Goal: Browse casually

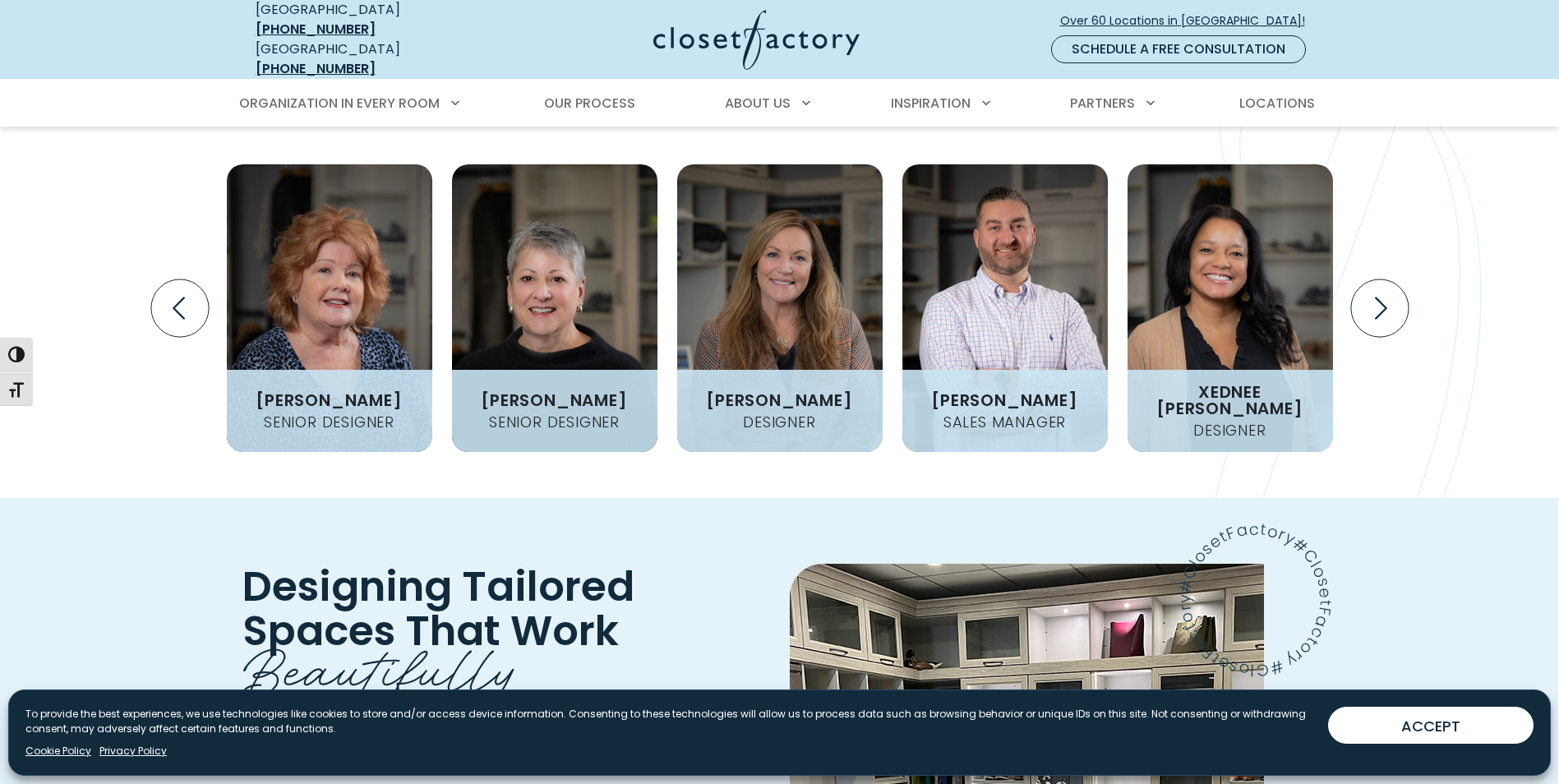
scroll to position [2136, 0]
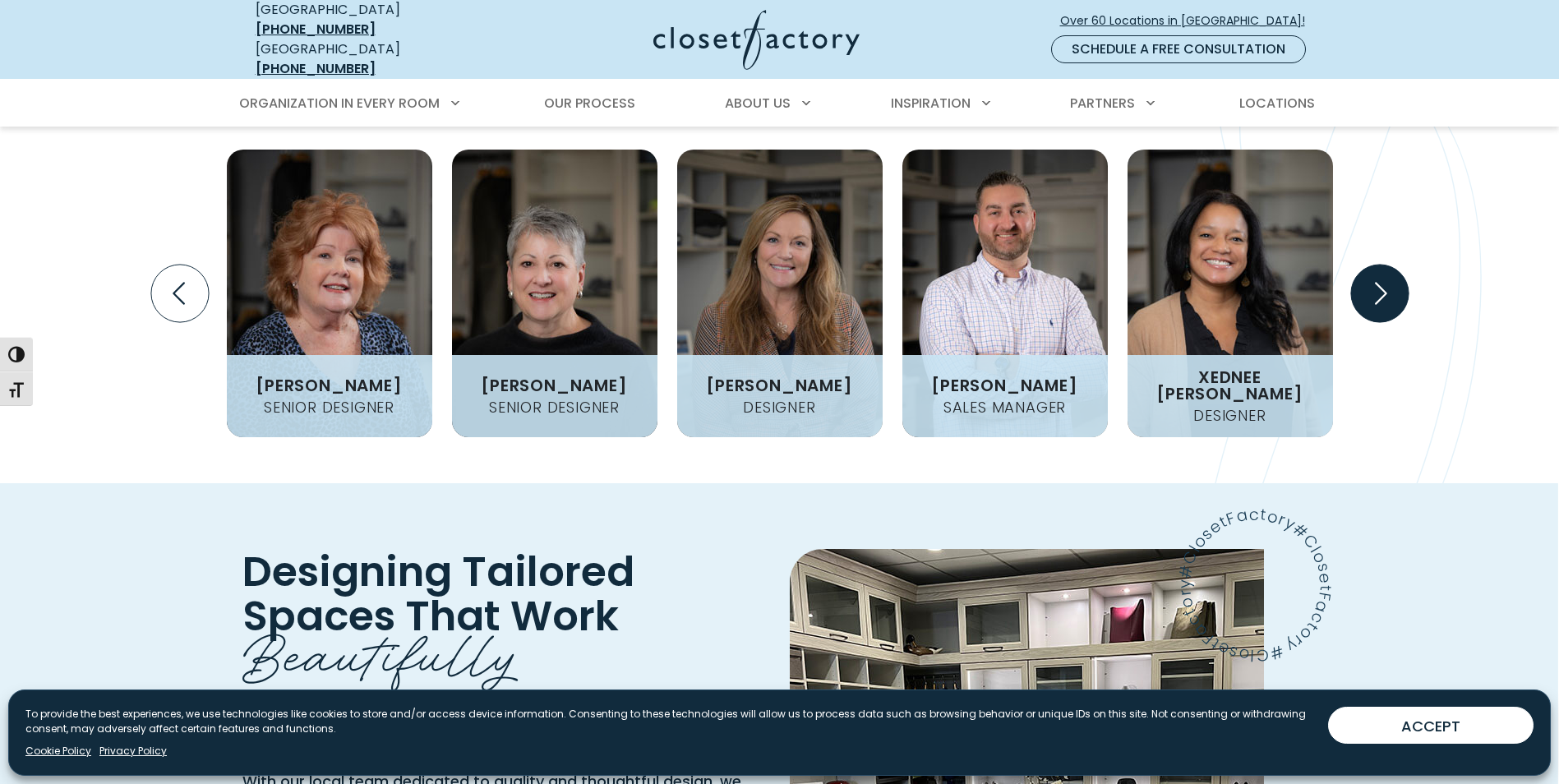
click at [1366, 322] on icon "Next slide" at bounding box center [1379, 293] width 58 height 58
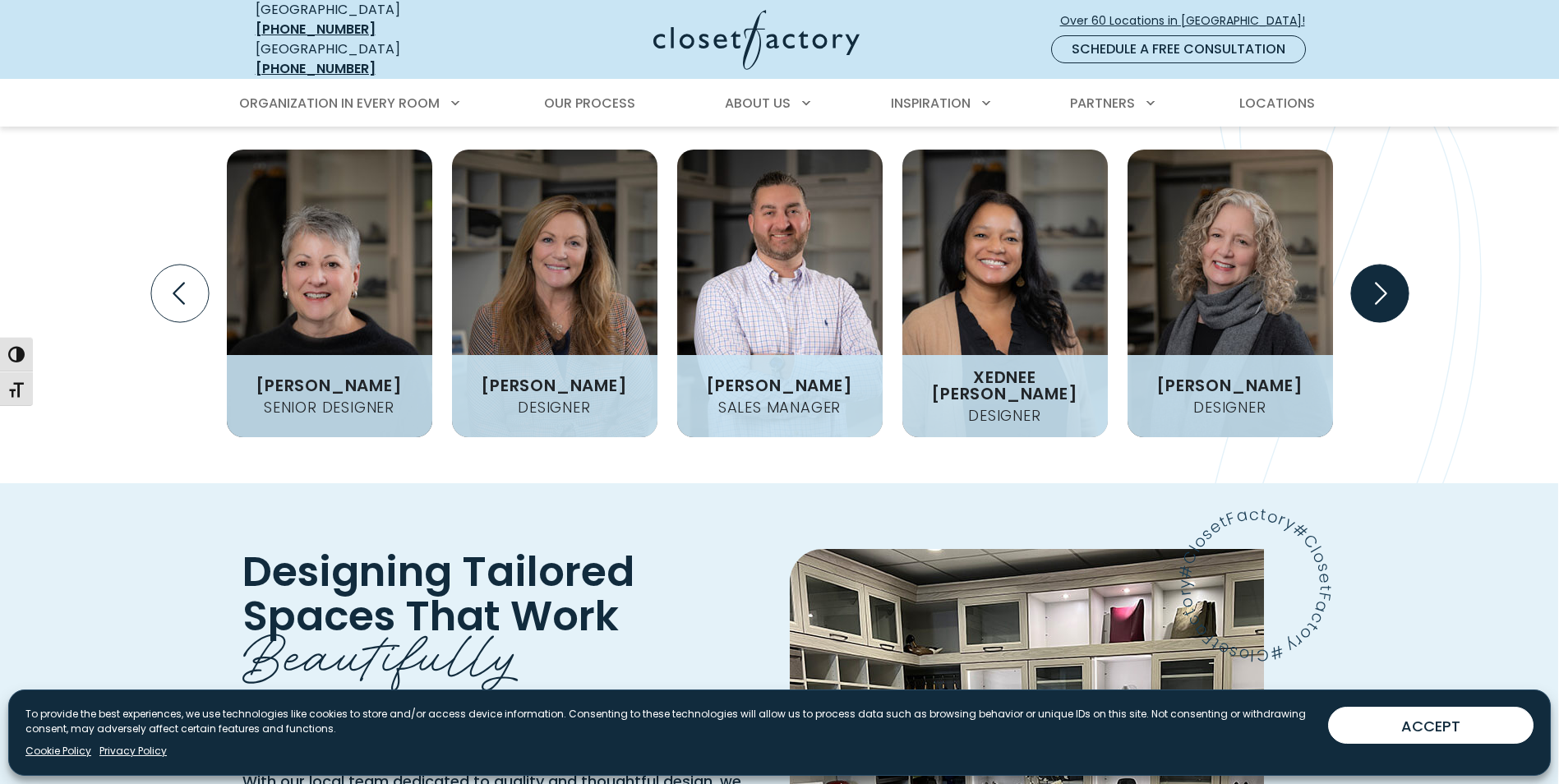
click at [1366, 322] on icon "Next slide" at bounding box center [1379, 293] width 58 height 58
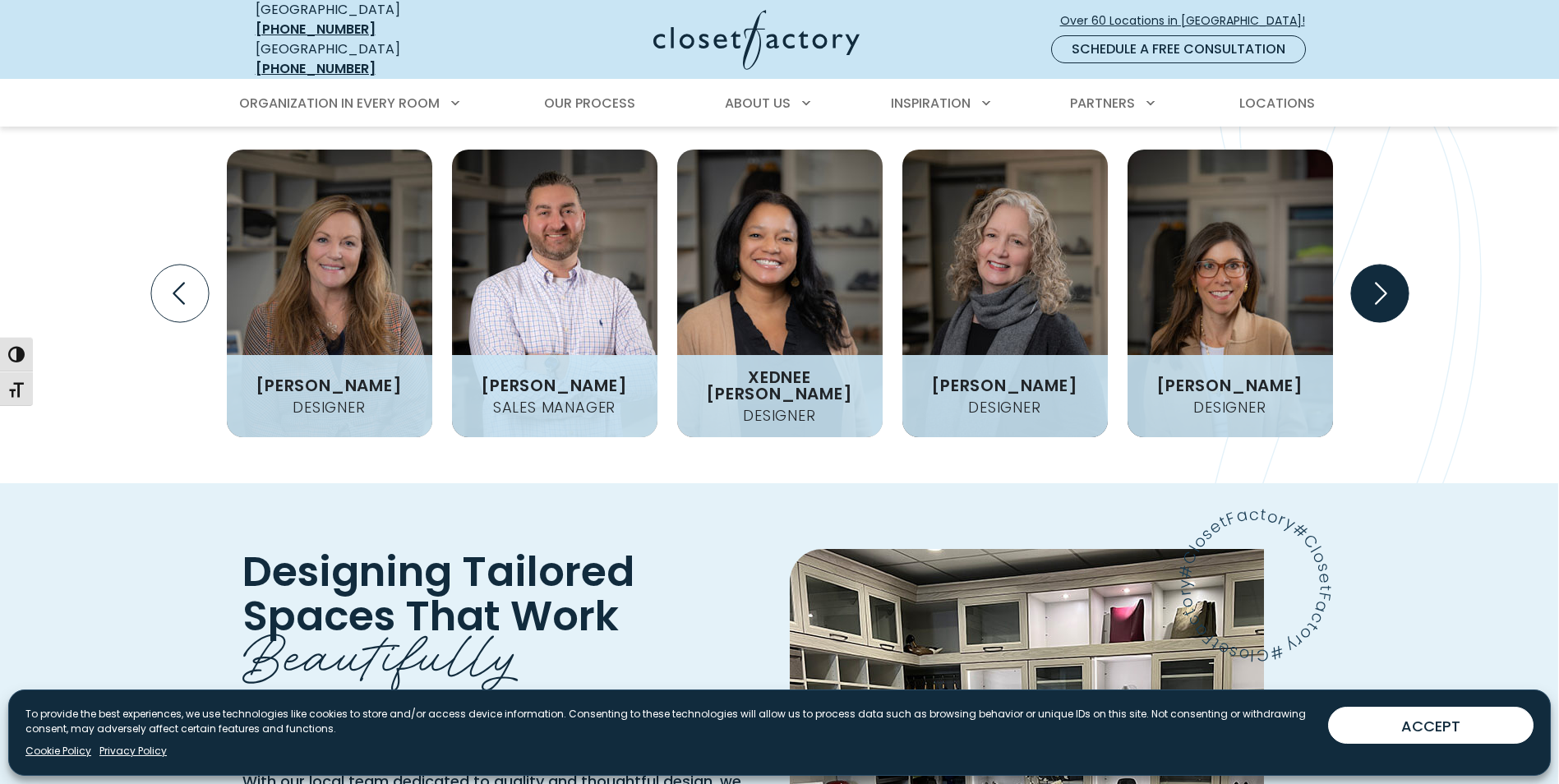
click at [1366, 322] on icon "Next slide" at bounding box center [1379, 293] width 58 height 58
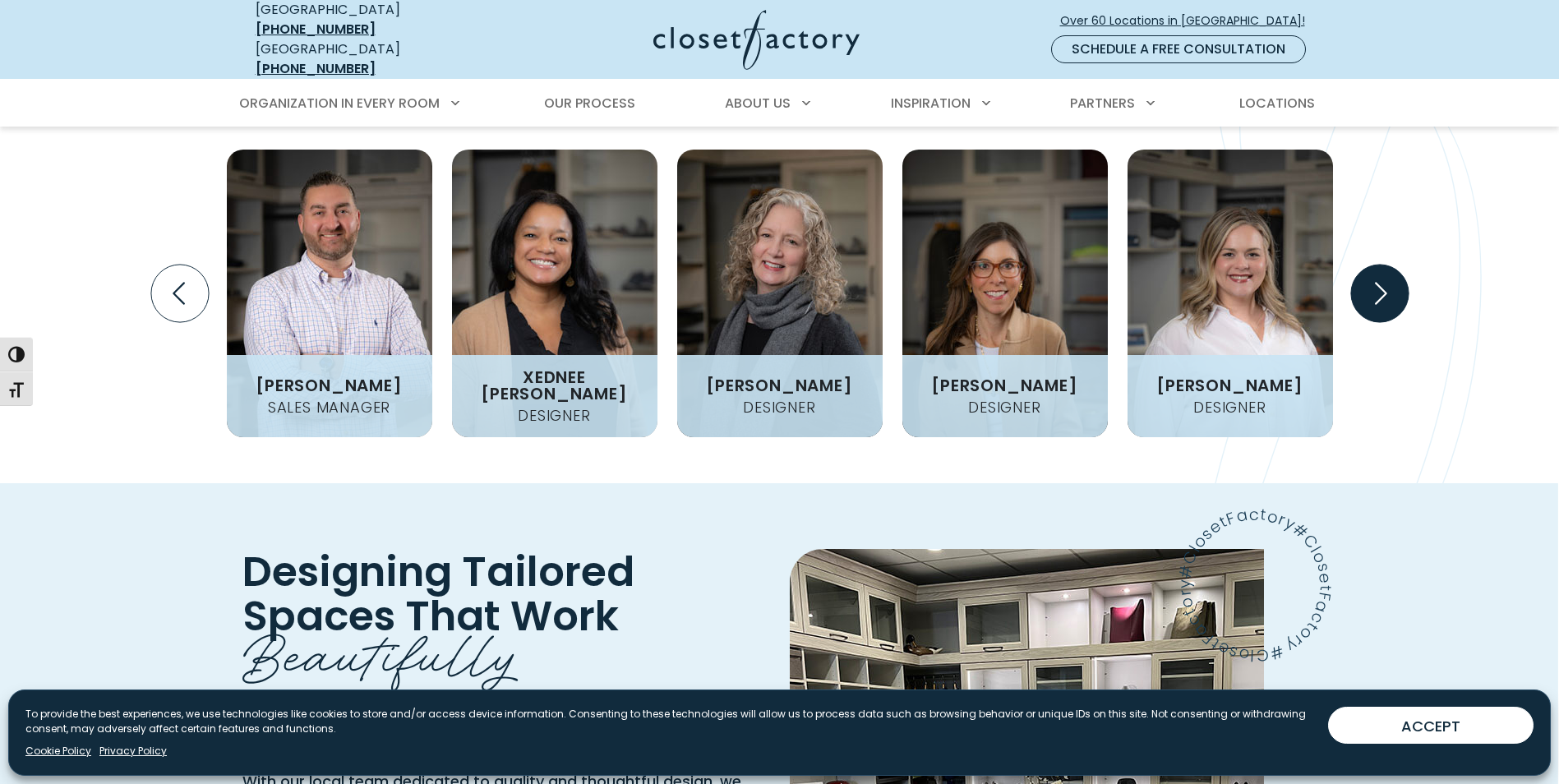
click at [1366, 322] on icon "Next slide" at bounding box center [1379, 293] width 58 height 58
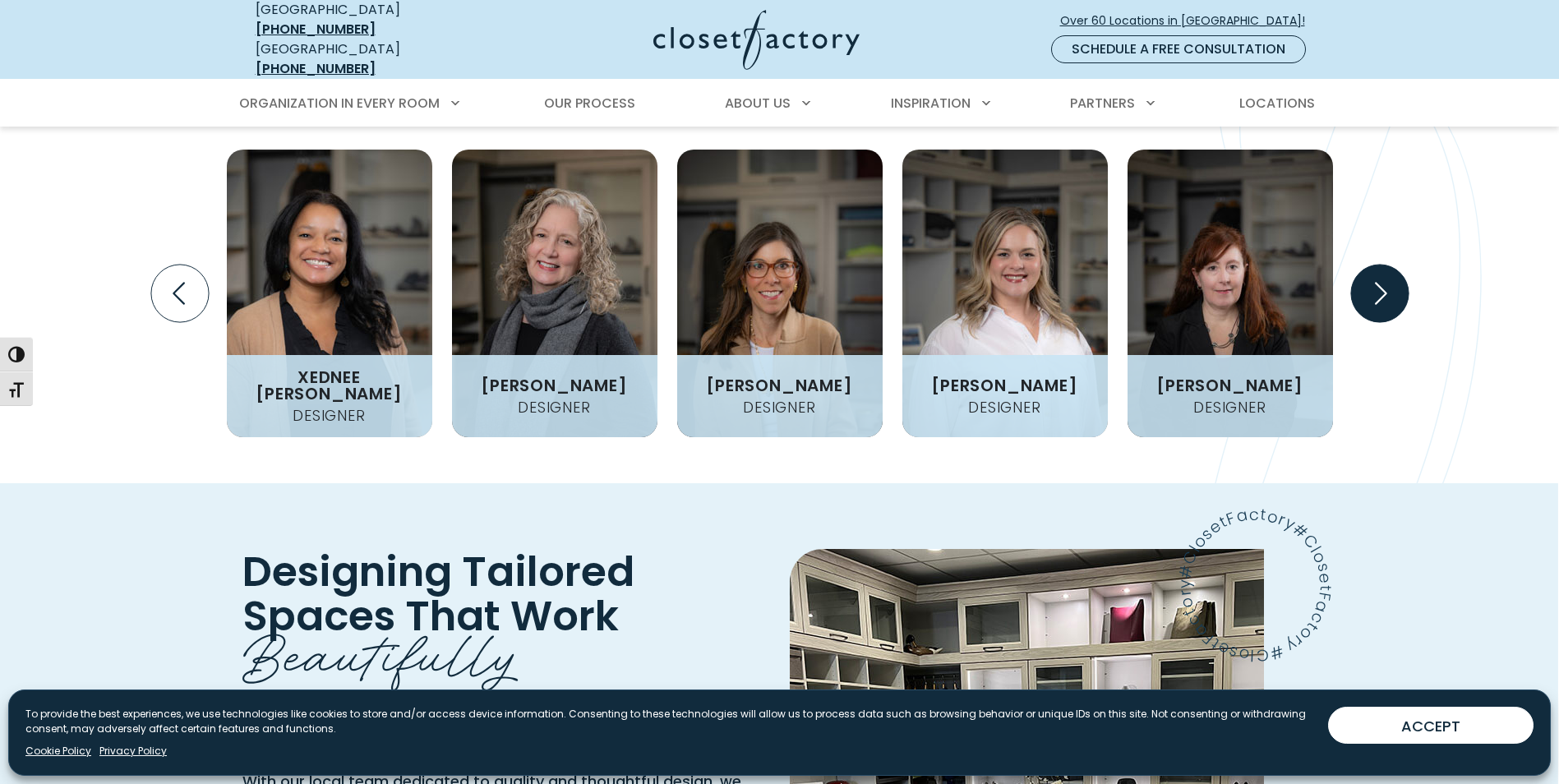
click at [1366, 322] on icon "Next slide" at bounding box center [1379, 293] width 58 height 58
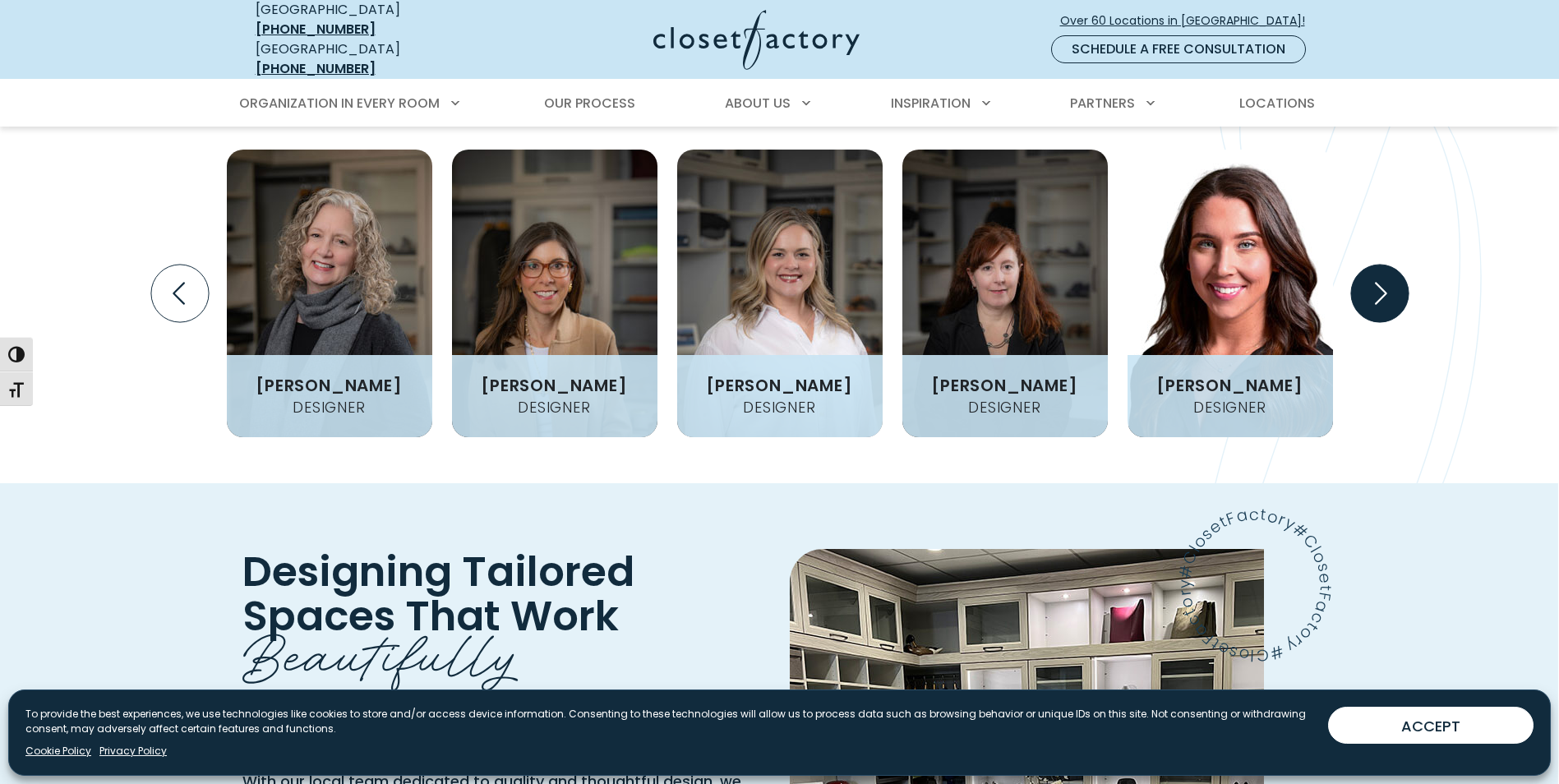
click at [1366, 322] on icon "Next slide" at bounding box center [1379, 293] width 58 height 58
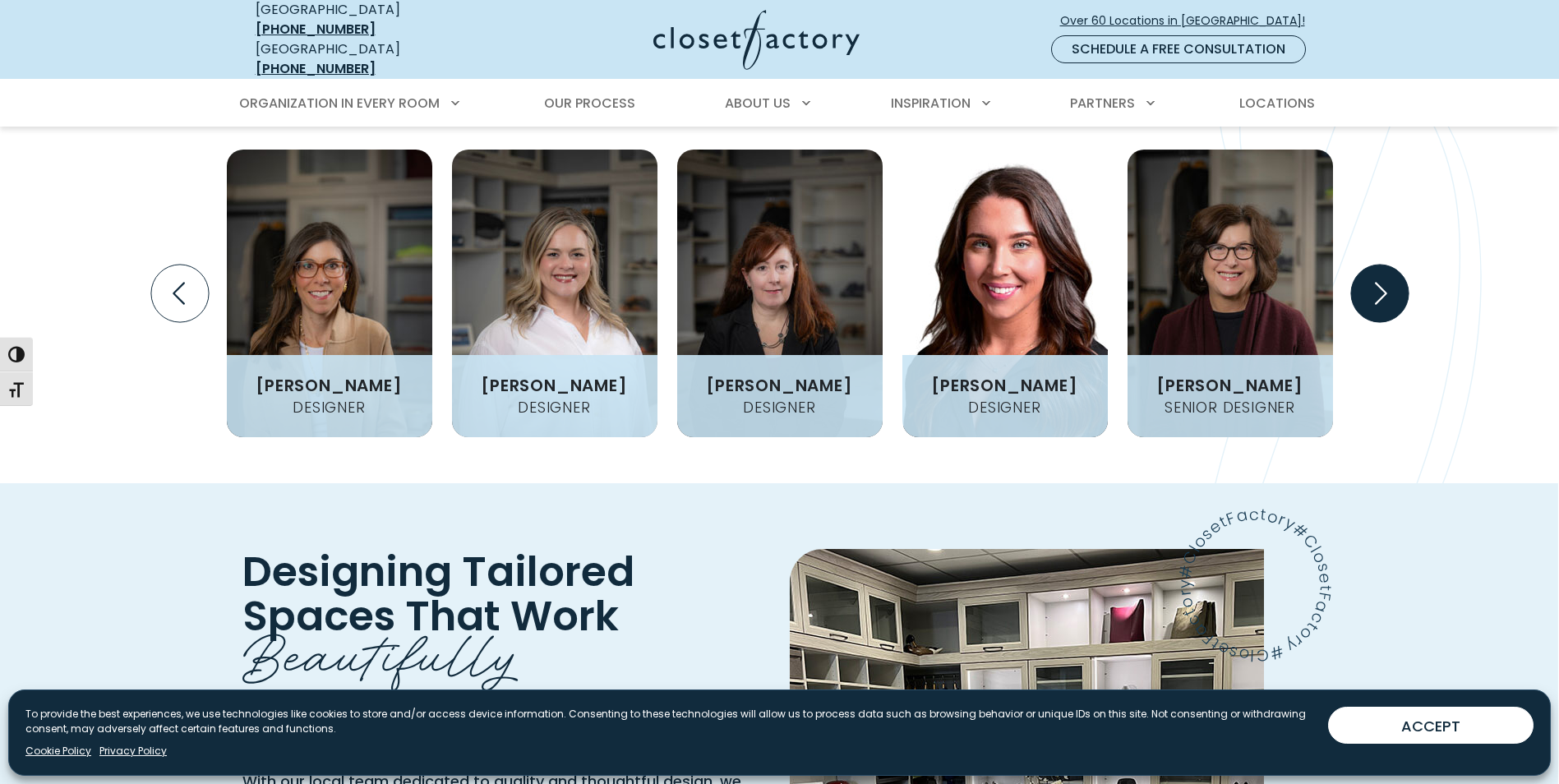
click at [1366, 322] on icon "Next slide" at bounding box center [1379, 293] width 58 height 58
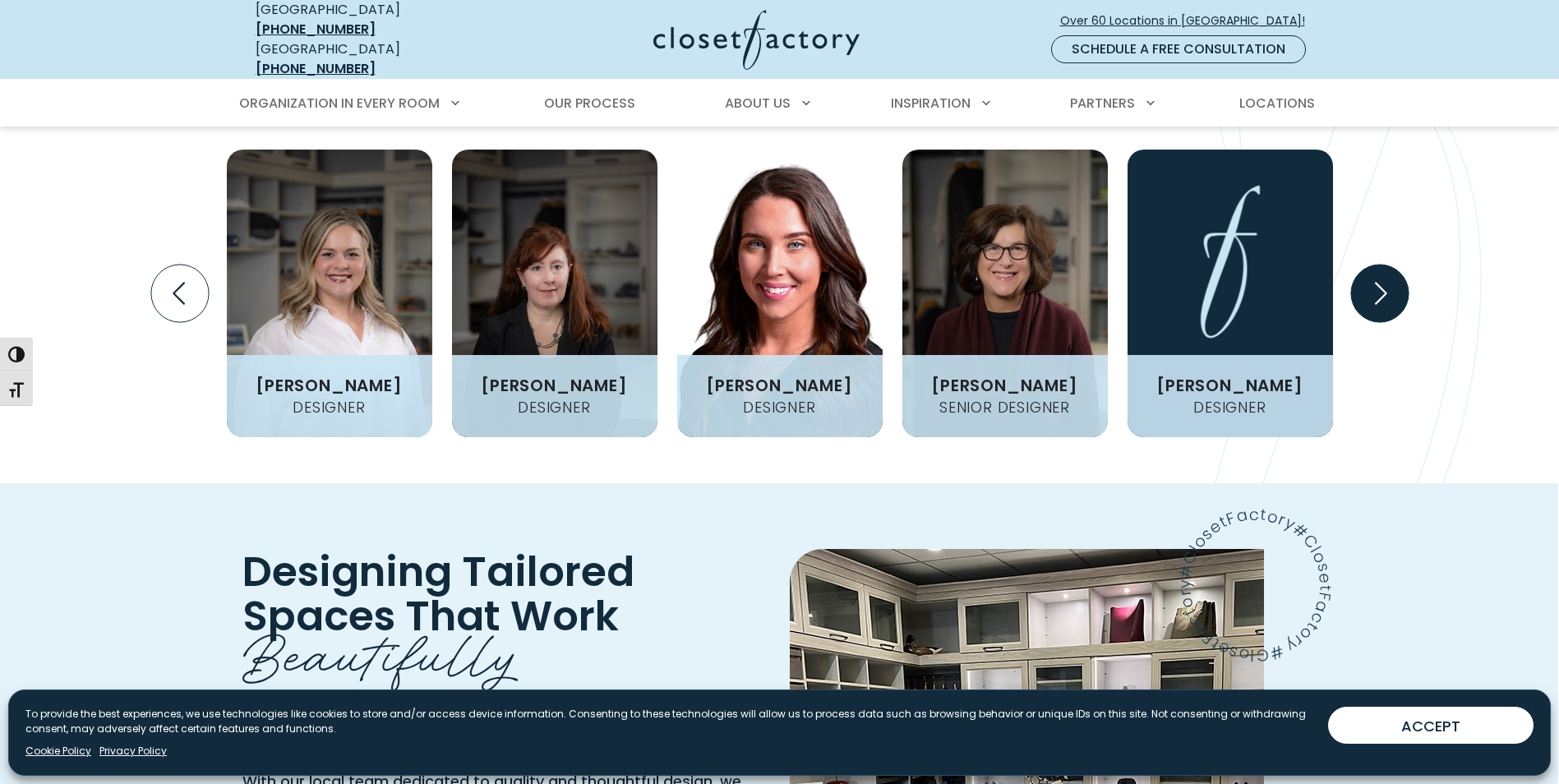
click at [1366, 322] on icon "Next slide" at bounding box center [1379, 293] width 58 height 58
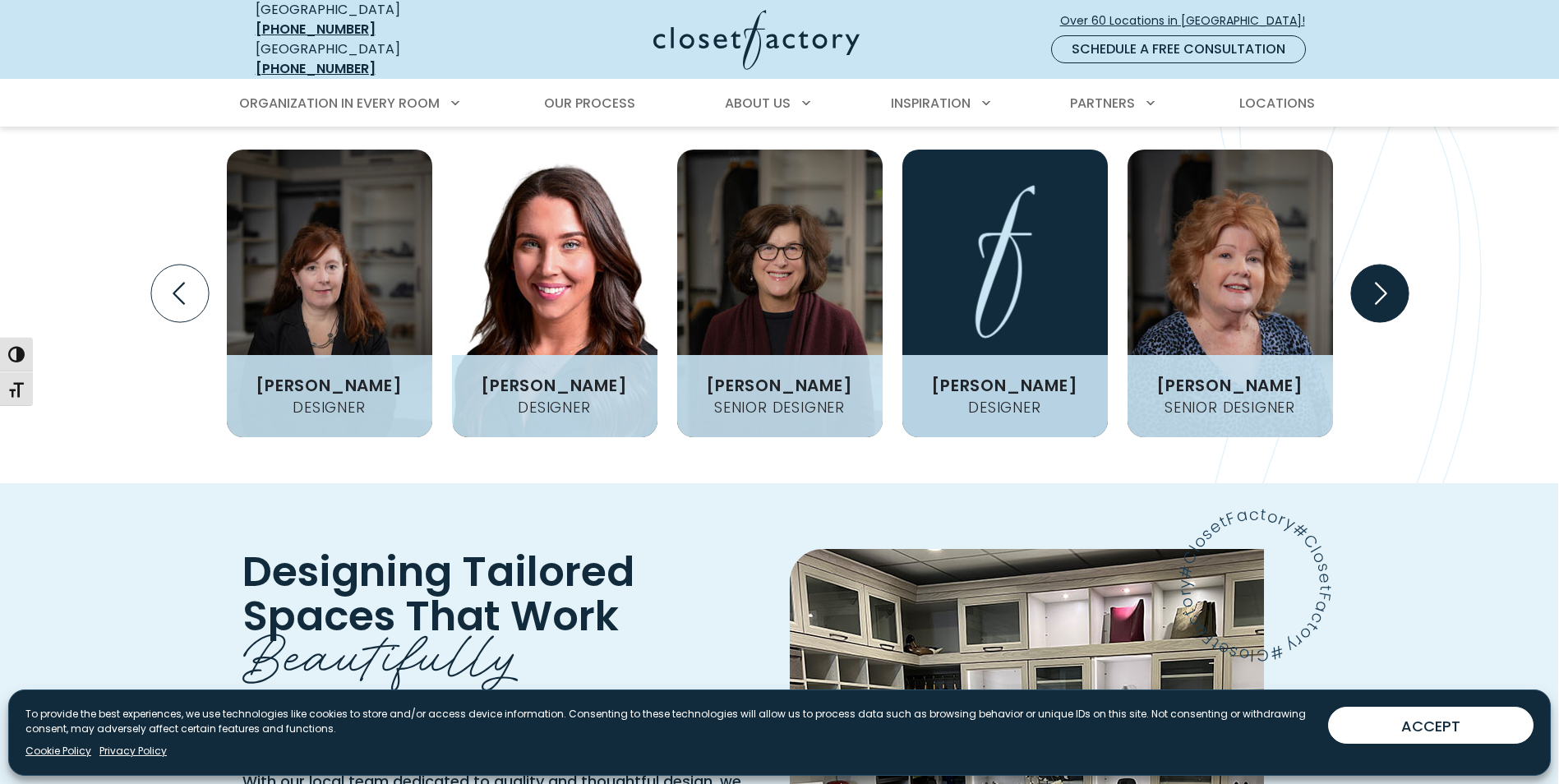
click at [1366, 322] on icon "Next slide" at bounding box center [1379, 293] width 58 height 58
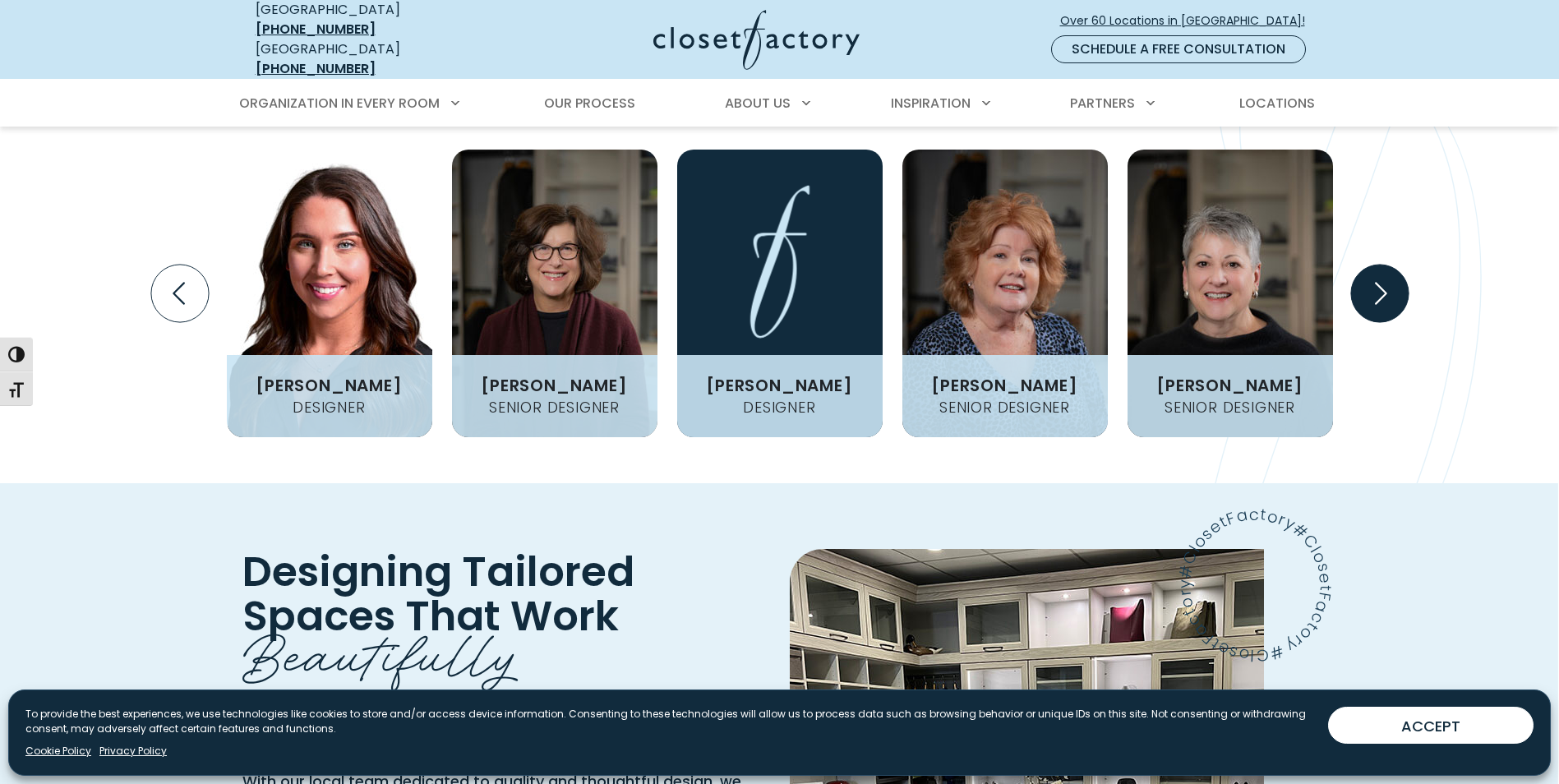
click at [1366, 322] on icon "Next slide" at bounding box center [1379, 293] width 58 height 58
